Goal: Check status: Check status

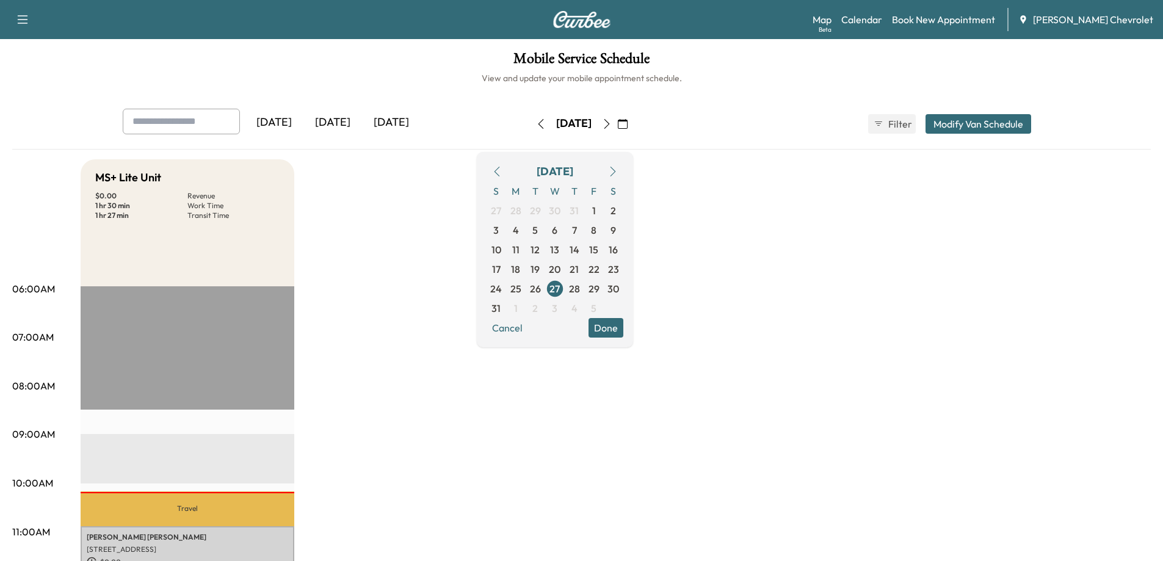
click at [628, 123] on icon "button" at bounding box center [623, 124] width 10 height 10
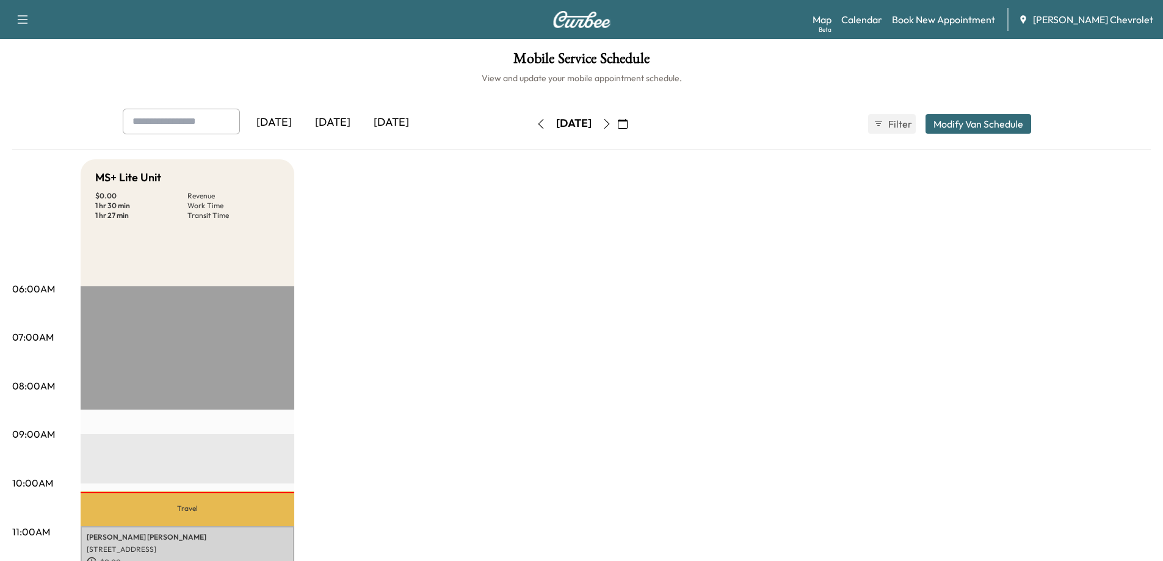
click at [628, 123] on icon "button" at bounding box center [623, 124] width 10 height 10
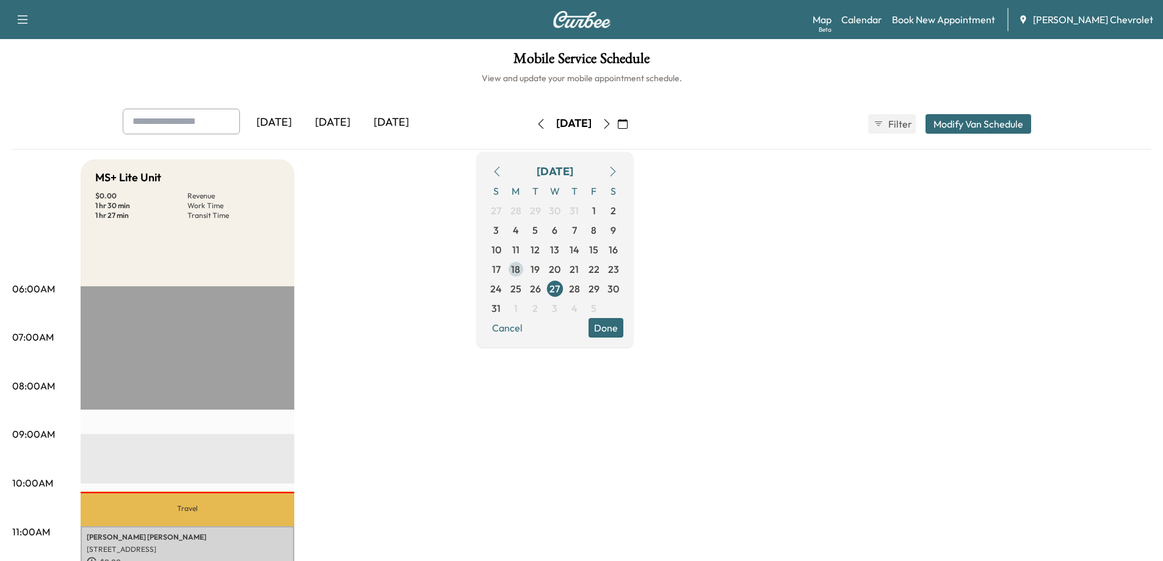
click at [526, 270] on span "18" at bounding box center [516, 269] width 20 height 20
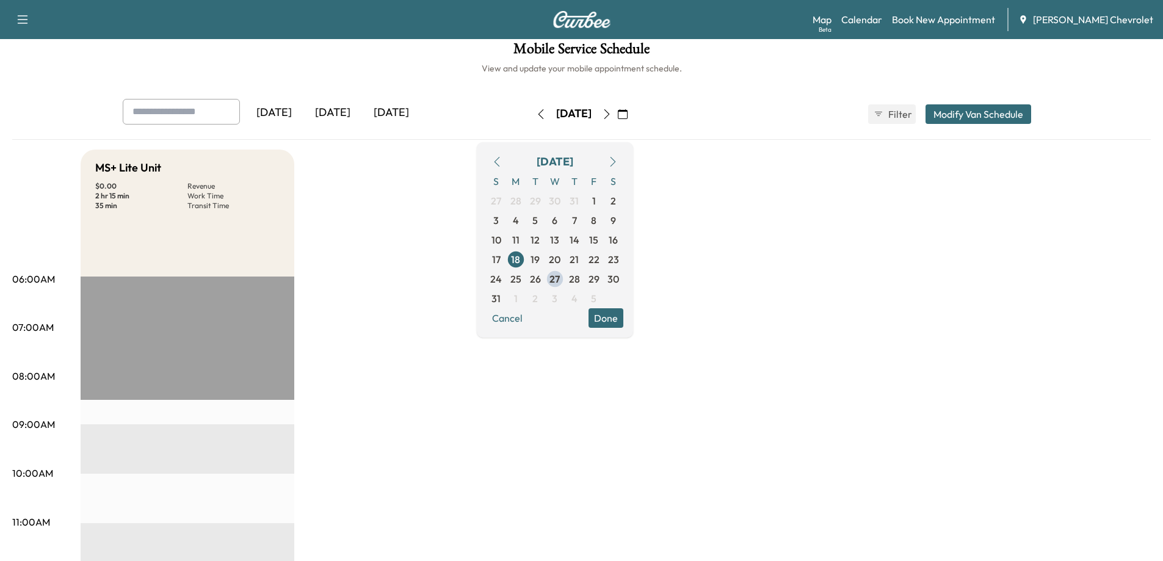
drag, startPoint x: 272, startPoint y: 455, endPoint x: 269, endPoint y: 465, distance: 10.1
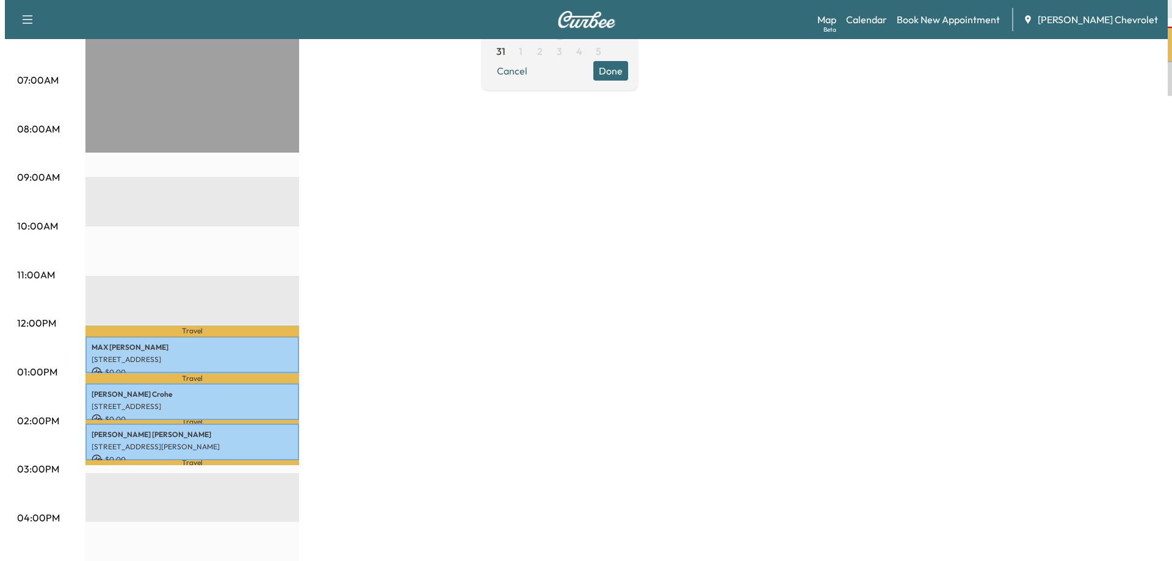
scroll to position [366, 0]
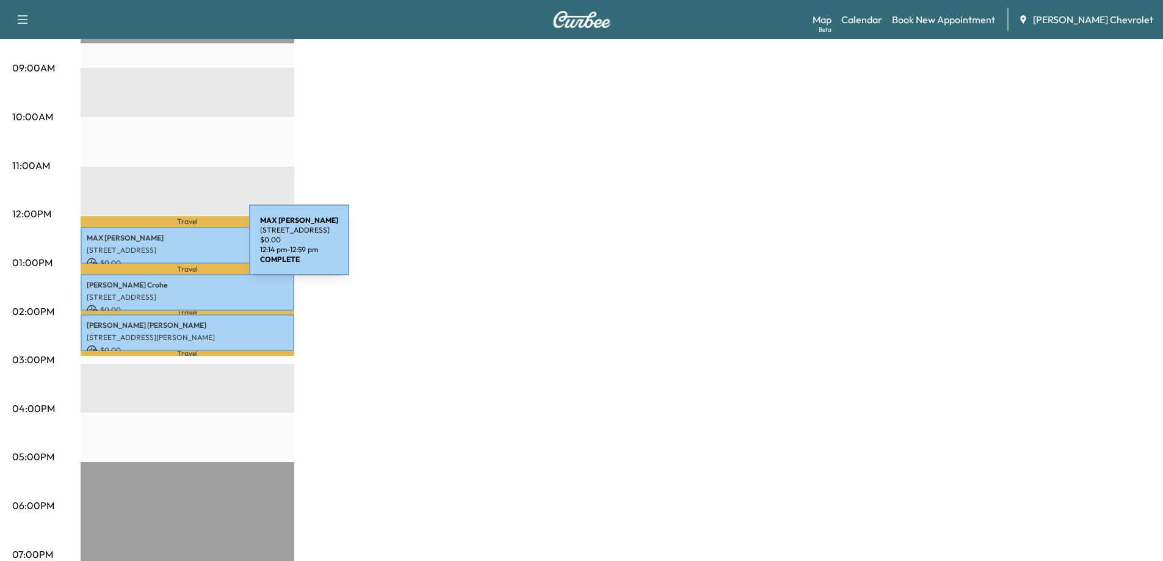
click at [157, 247] on p "[STREET_ADDRESS]" at bounding box center [187, 250] width 201 height 10
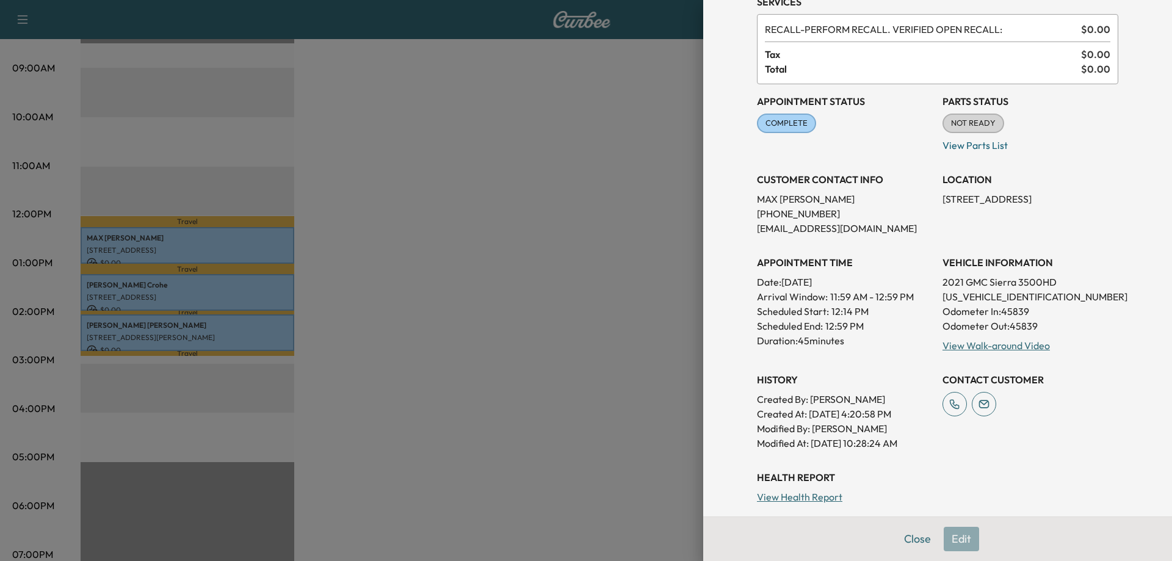
scroll to position [272, 0]
